Goal: Task Accomplishment & Management: Complete application form

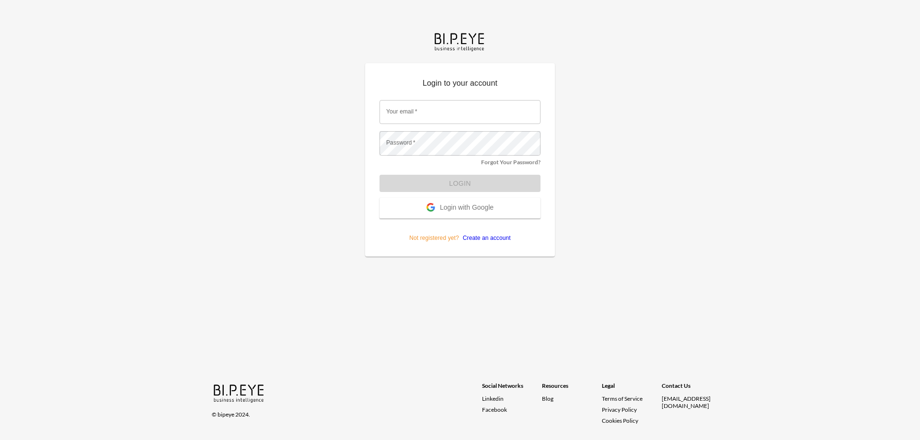
click at [498, 239] on link "Create an account" at bounding box center [485, 238] width 52 height 7
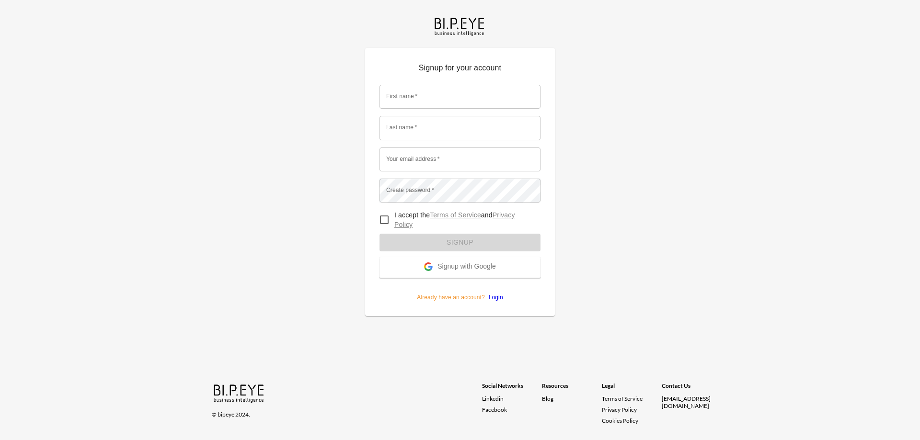
click at [429, 102] on input "First name   *" at bounding box center [459, 97] width 161 height 24
type input "Dime"
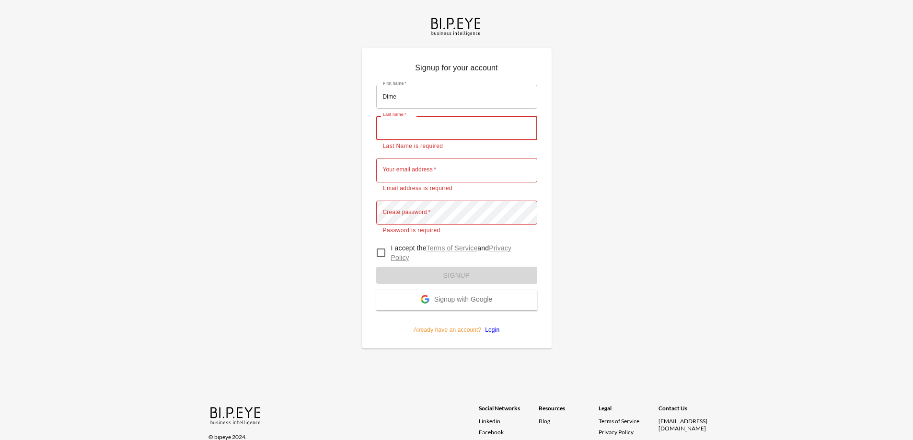
click at [456, 135] on input "Last name   *" at bounding box center [456, 128] width 161 height 24
type input "Gavrilov"
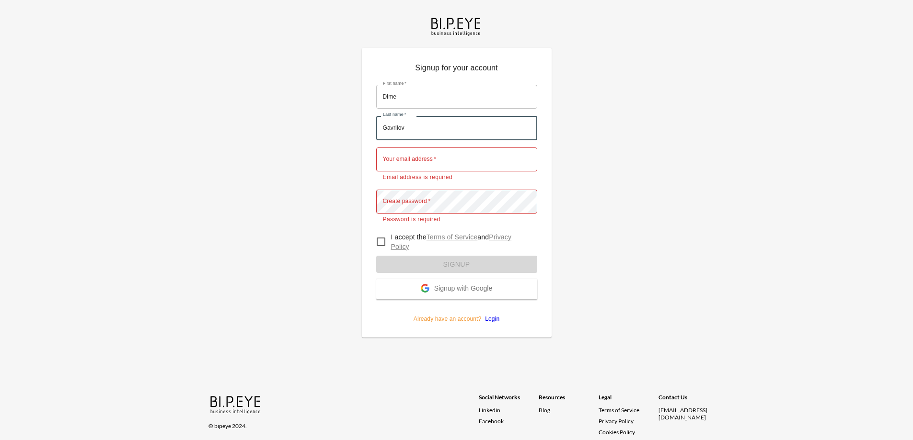
click at [451, 163] on input "Your email address   *" at bounding box center [456, 160] width 161 height 24
type input "[EMAIL_ADDRESS][DOMAIN_NAME]"
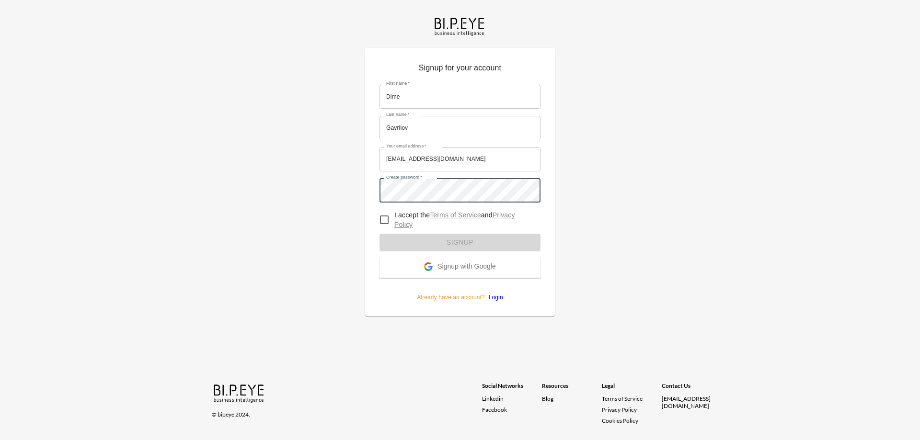
click at [383, 221] on input "I accept the Terms of Service and Privacy Policy" at bounding box center [384, 220] width 20 height 20
checkbox input "true"
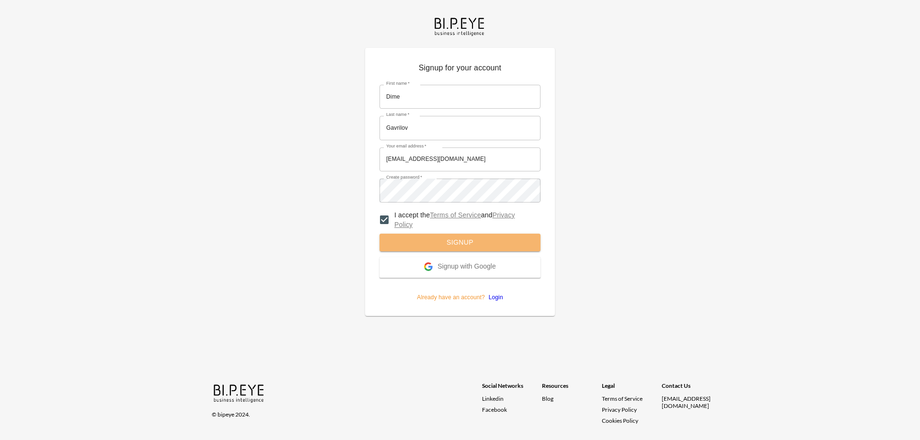
click at [476, 240] on button "Signup" at bounding box center [459, 243] width 161 height 18
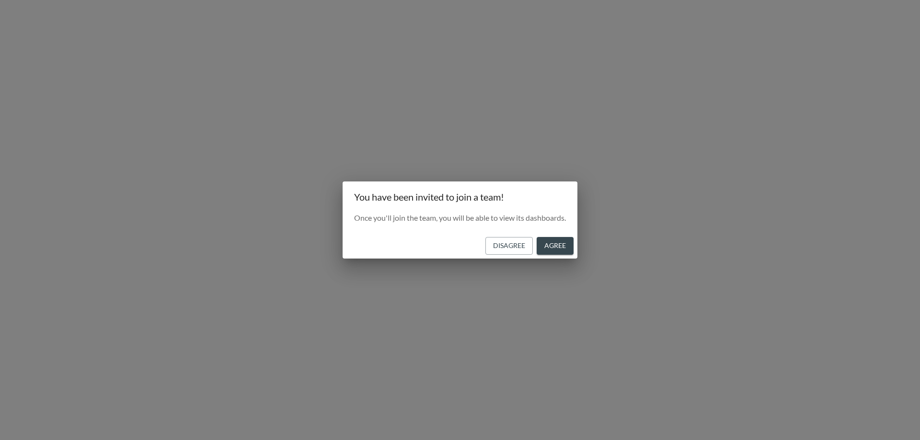
click at [565, 246] on button "Agree" at bounding box center [555, 246] width 37 height 18
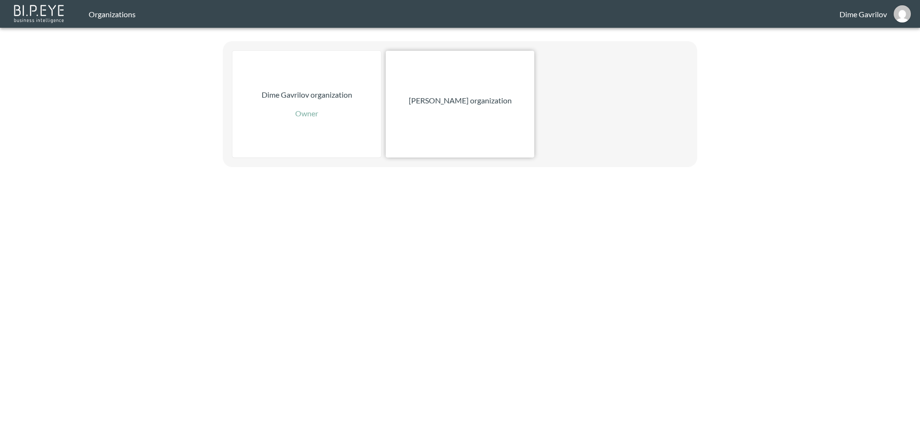
click at [476, 125] on div "[PERSON_NAME] organization" at bounding box center [460, 104] width 149 height 107
